Goal: Information Seeking & Learning: Learn about a topic

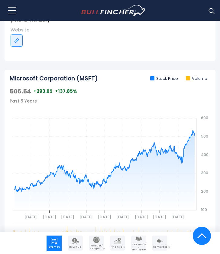
scroll to position [158, 0]
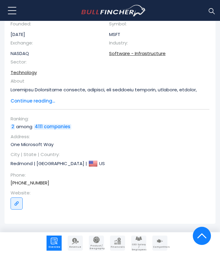
click at [49, 97] on span "Continue reading..." at bounding box center [106, 100] width 190 height 7
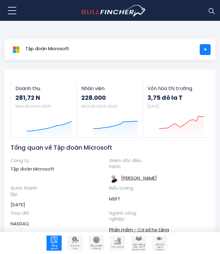
scroll to position [0, 0]
click at [11, 12] on button at bounding box center [12, 10] width 15 height 15
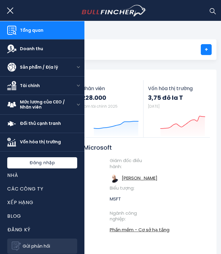
click at [100, 161] on tr "Công ty: Tập đoàn Microsoft" at bounding box center [56, 170] width 99 height 27
click at [189, 145] on h1 "Tổng quan về Tập đoàn Microsoft" at bounding box center [106, 147] width 191 height 8
click at [13, 9] on button at bounding box center [12, 10] width 15 height 15
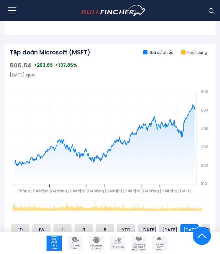
scroll to position [110, 0]
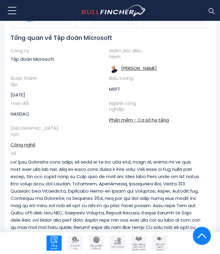
click at [107, 14] on img "Đi đến trang chủ" at bounding box center [113, 10] width 65 height 11
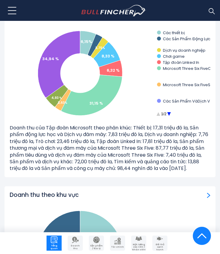
scroll to position [1212, 0]
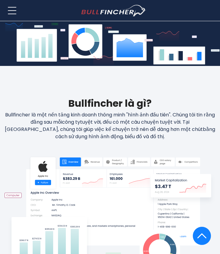
scroll to position [185, 0]
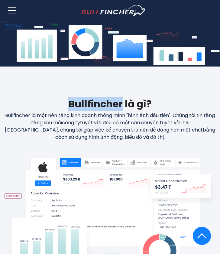
drag, startPoint x: 71, startPoint y: 103, endPoint x: 123, endPoint y: 105, distance: 52.2
click at [123, 105] on h2 "Bullfincher là gì?" at bounding box center [110, 104] width 211 height 14
copy h2 "Bullfincher"
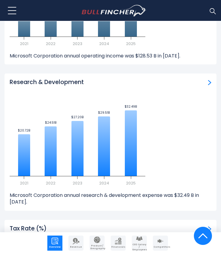
scroll to position [1824, 0]
